Goal: Information Seeking & Learning: Learn about a topic

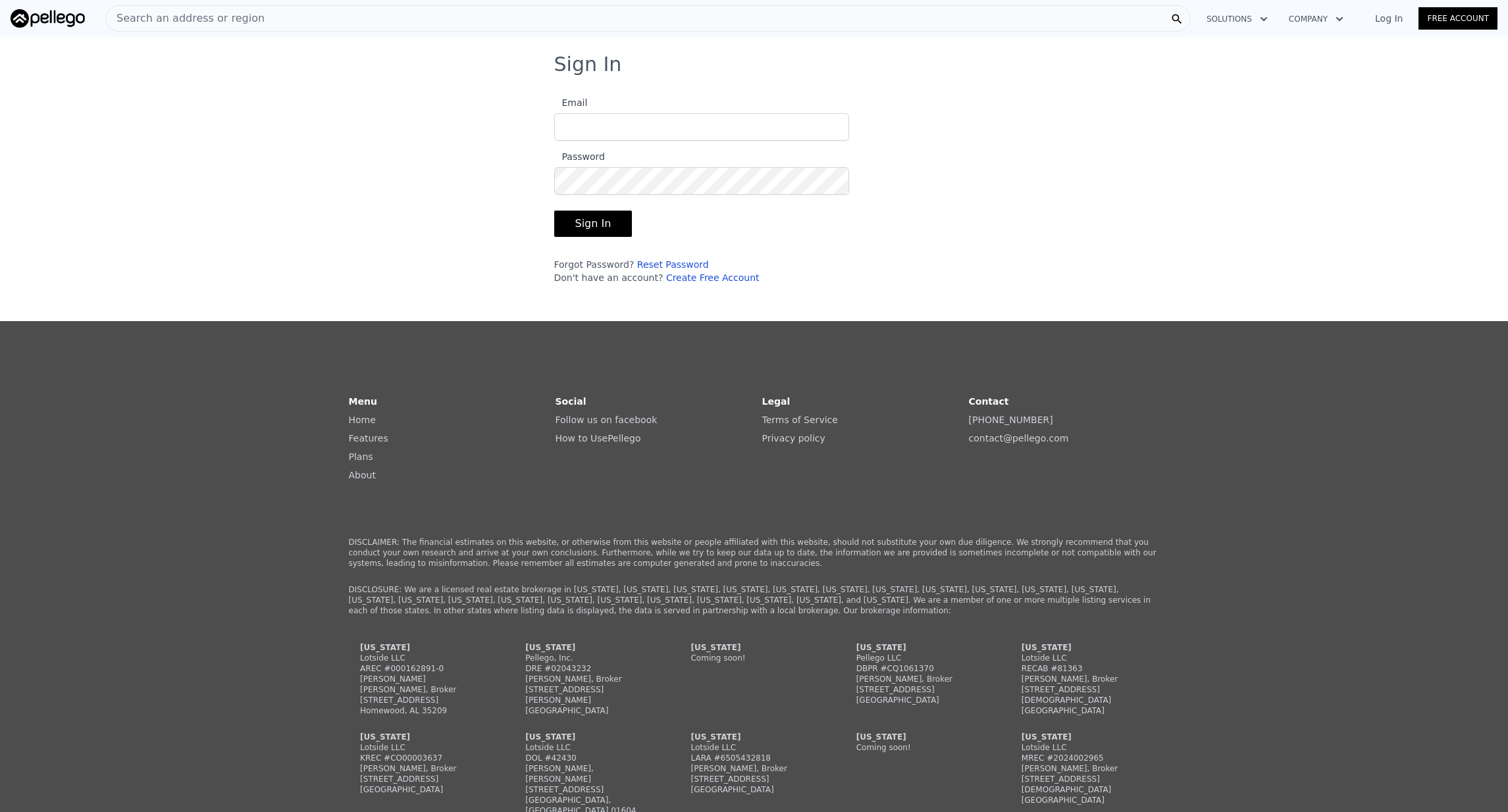
type input "[EMAIL_ADDRESS][DOMAIN_NAME]"
click at [581, 229] on button "Sign In" at bounding box center [594, 223] width 78 height 26
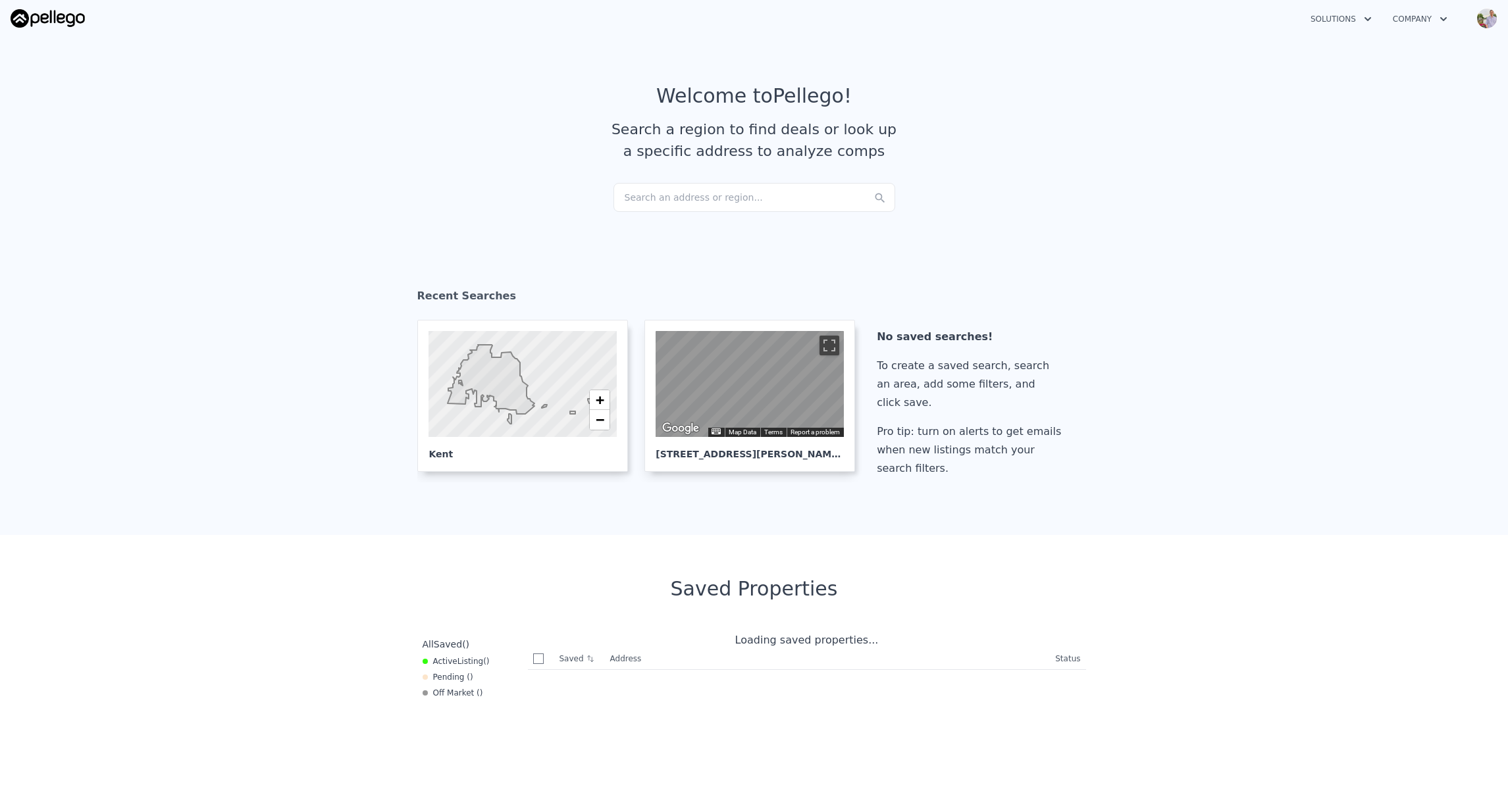
click at [663, 197] on div "Search an address or region..." at bounding box center [755, 197] width 282 height 29
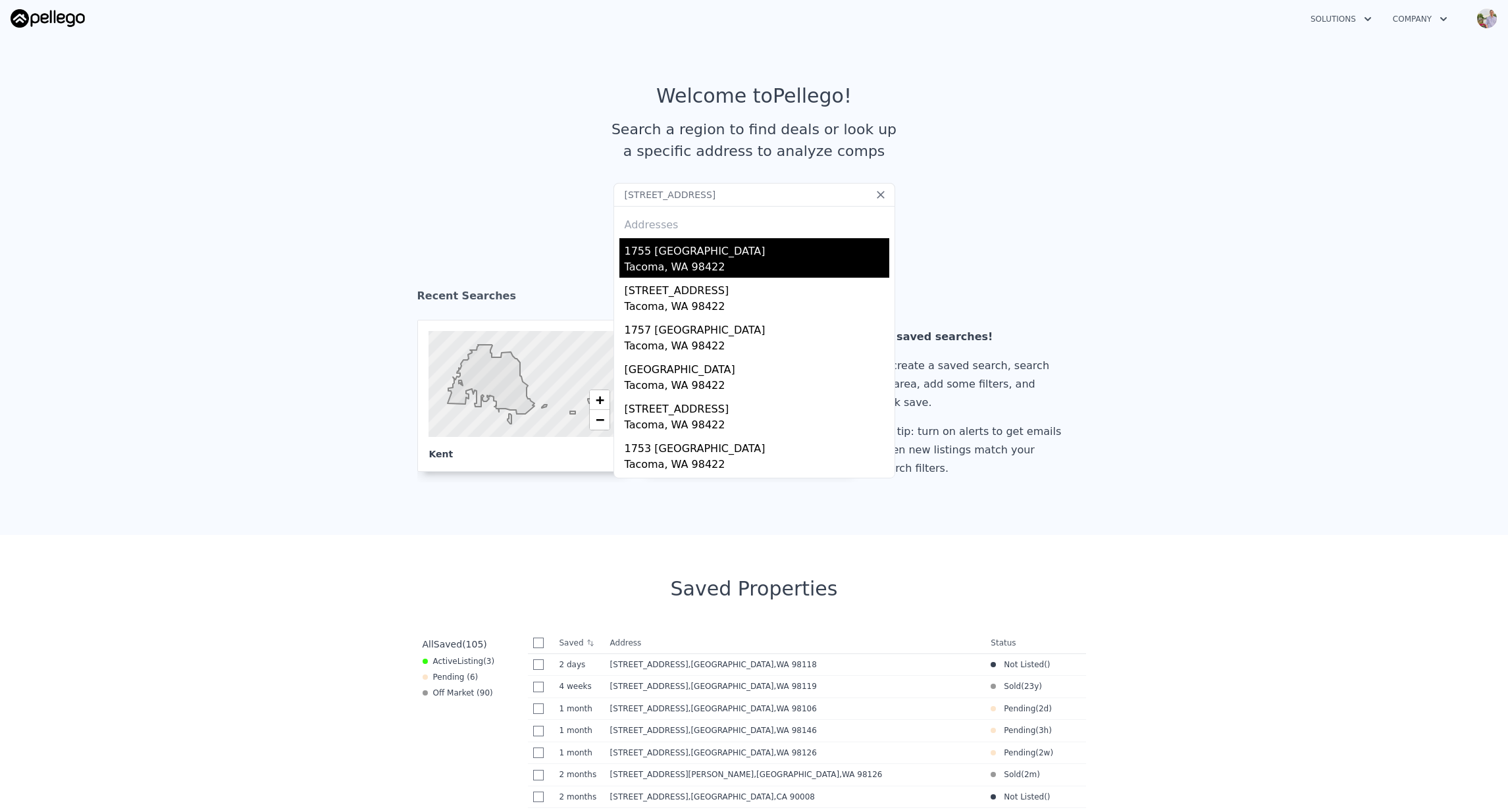
type input "[STREET_ADDRESS]"
click at [680, 250] on div "1755 [GEOGRAPHIC_DATA]" at bounding box center [757, 248] width 264 height 21
